Goal: Task Accomplishment & Management: Complete application form

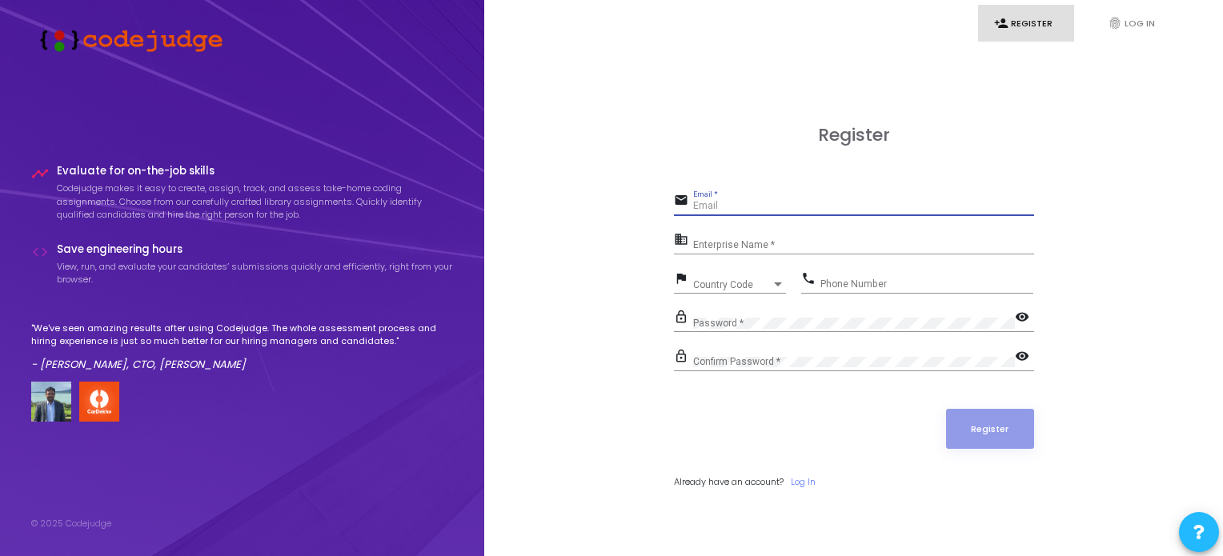
click at [737, 208] on input "Email *" at bounding box center [863, 206] width 341 height 11
type input "[EMAIL_ADDRESS][DOMAIN_NAME]"
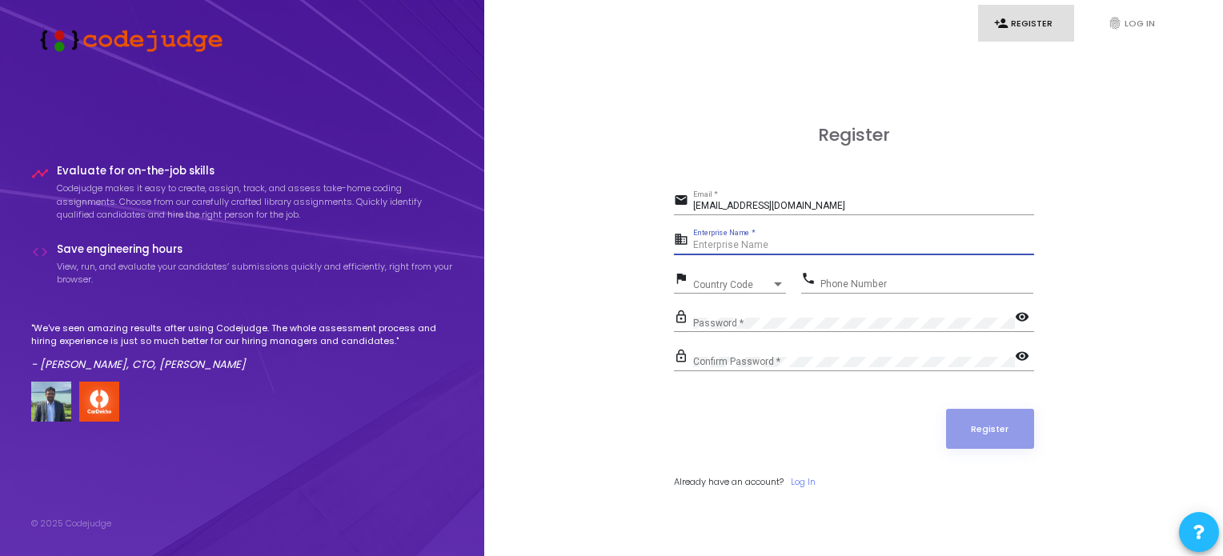
click at [742, 247] on input "Enterprise Name *" at bounding box center [863, 245] width 341 height 11
paste input "Payoneer"
type input "Payoneer"
click at [770, 283] on div "Country Code" at bounding box center [732, 285] width 78 height 10
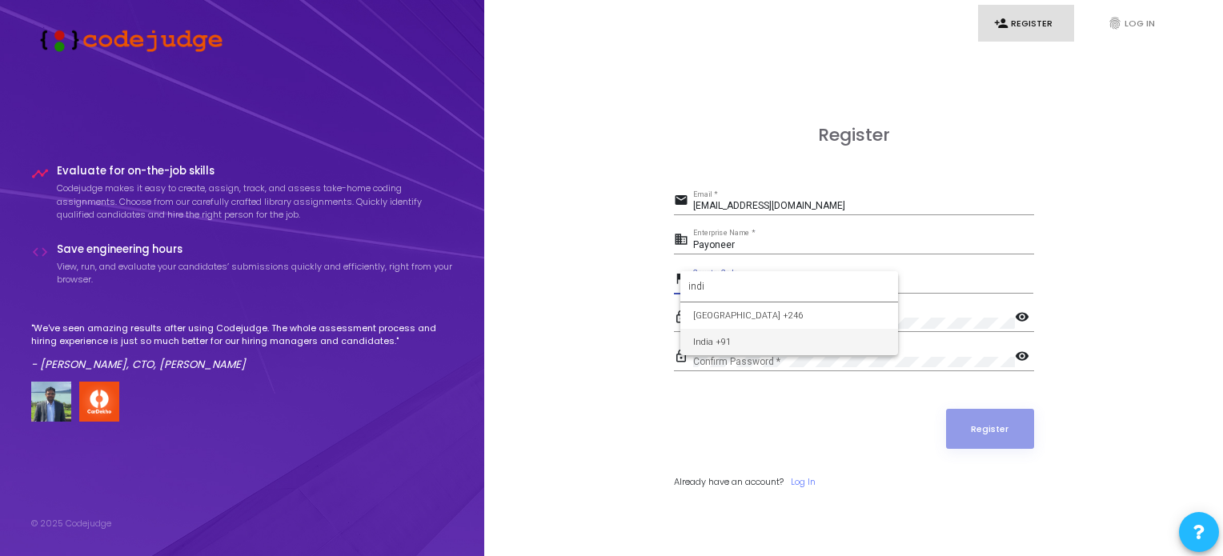
type input "indi"
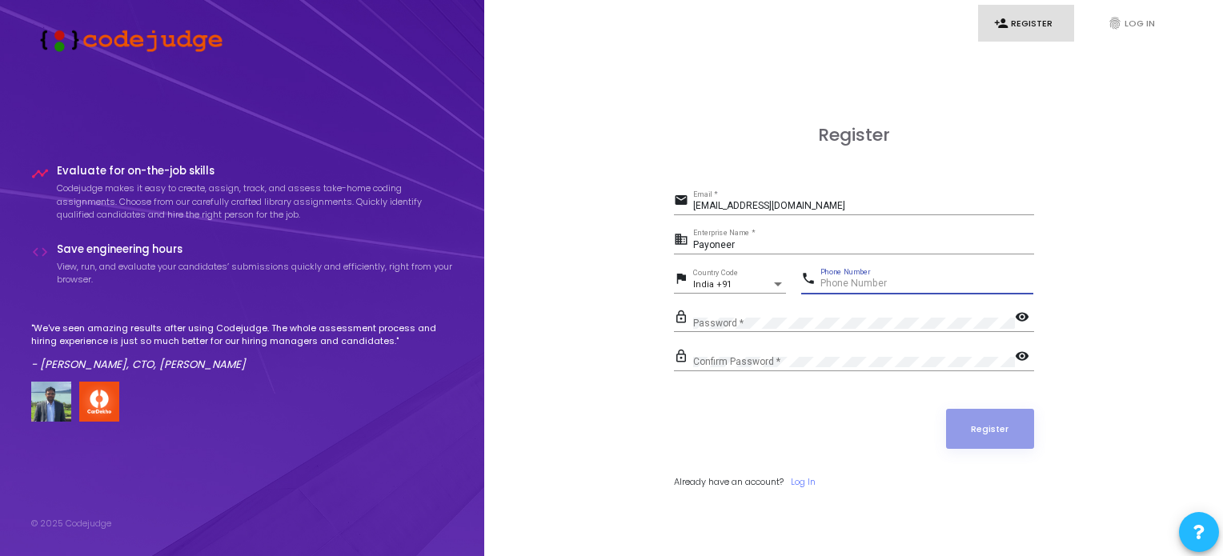
click at [865, 283] on input "Phone Number" at bounding box center [927, 284] width 213 height 11
type input "9704803163"
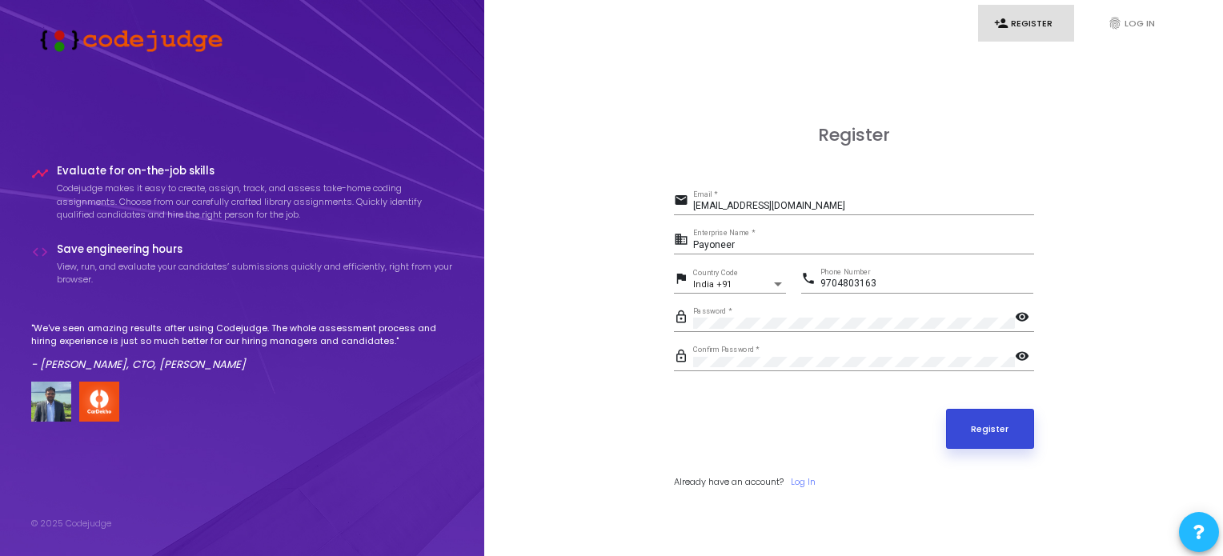
click at [967, 424] on button "Register" at bounding box center [990, 429] width 88 height 40
drag, startPoint x: 752, startPoint y: 251, endPoint x: 662, endPoint y: 259, distance: 90.0
click at [662, 259] on div "Register email [EMAIL_ADDRESS][DOMAIN_NAME] Email * business Payoneer Enterpris…" at bounding box center [854, 324] width 704 height 556
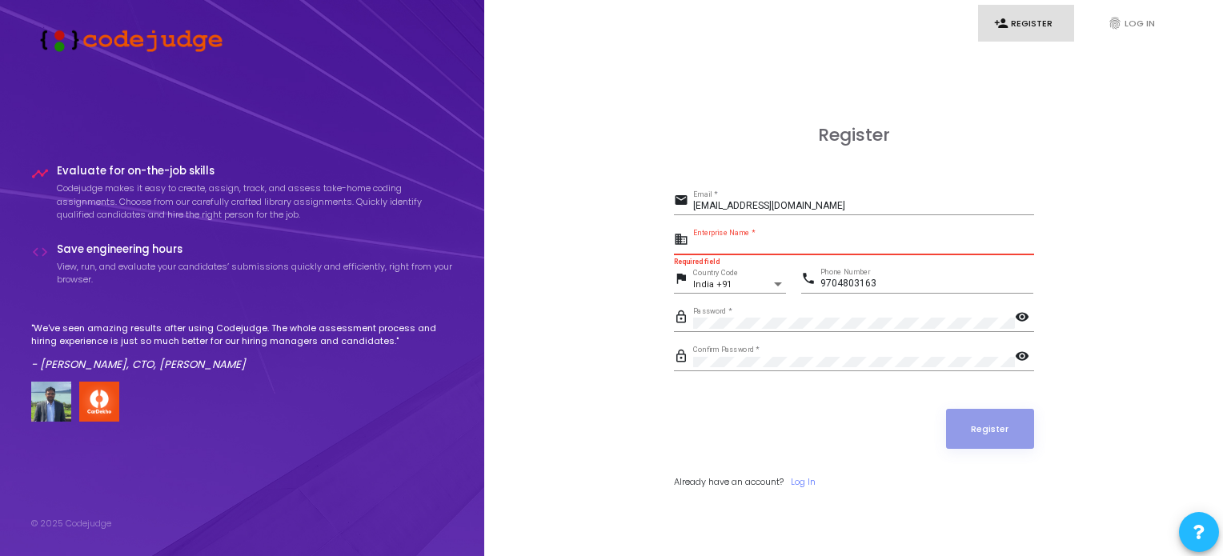
paste input "payoneer"
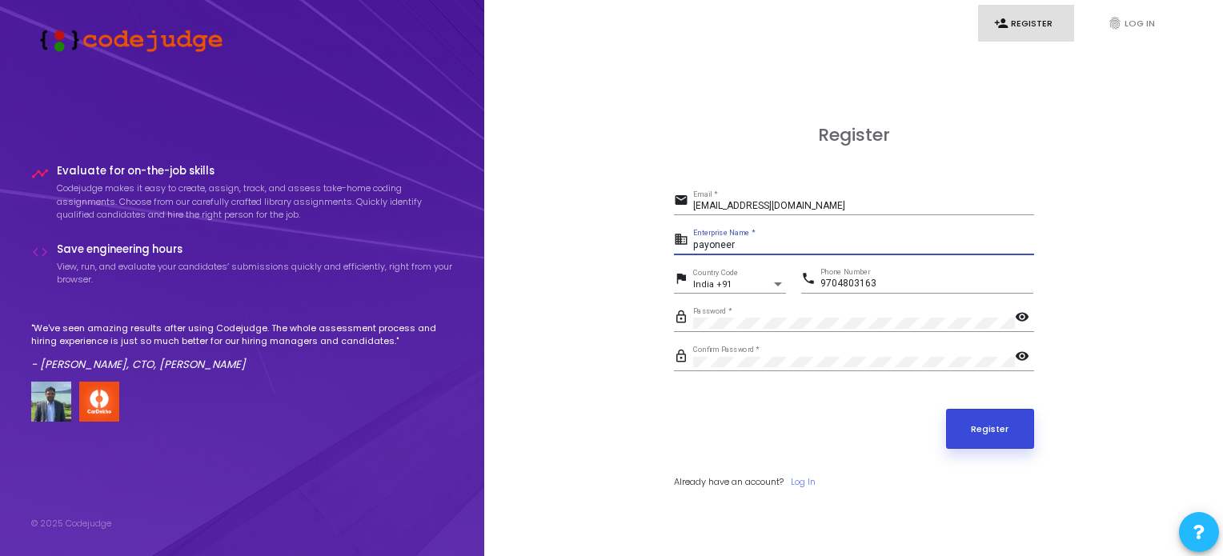
type input "payoneer"
click at [986, 430] on button "Register" at bounding box center [990, 429] width 88 height 40
